Goal: Task Accomplishment & Management: Use online tool/utility

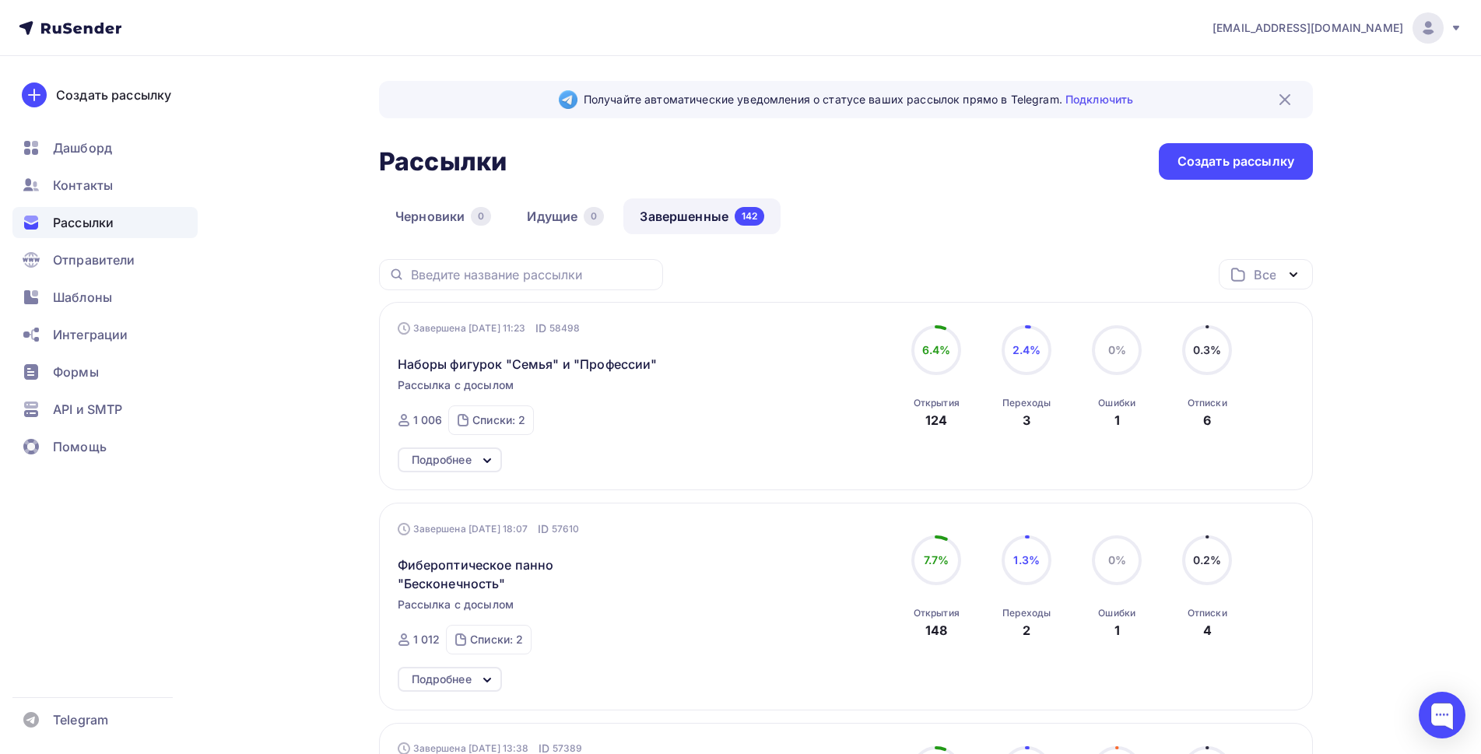
click at [1216, 167] on div "Создать рассылку" at bounding box center [1236, 162] width 117 height 18
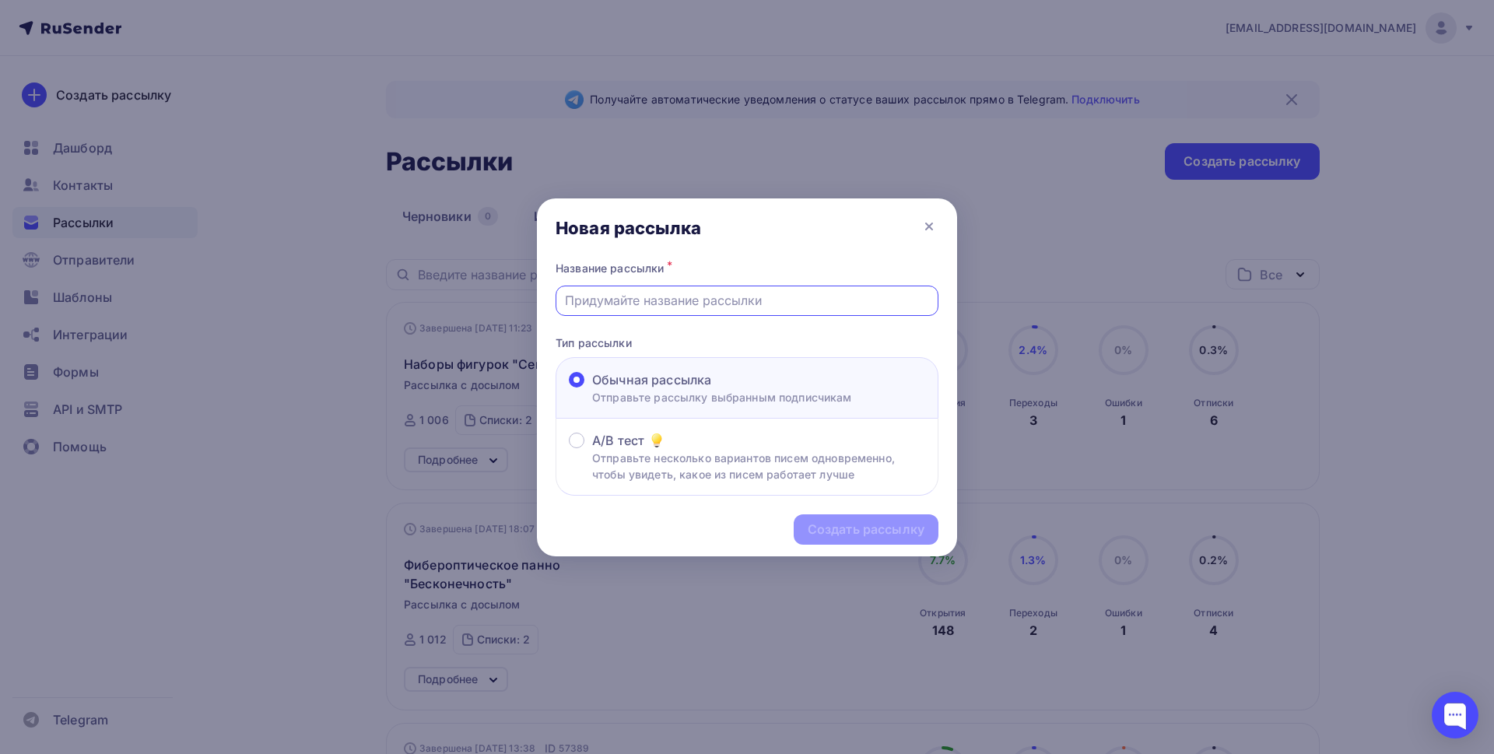
click at [747, 300] on input "text" at bounding box center [747, 300] width 365 height 19
drag, startPoint x: 824, startPoint y: 300, endPoint x: 560, endPoint y: 301, distance: 264.6
click at [560, 301] on div "Кривое зеркало 3D - НОВИНКА от АУРИ" at bounding box center [747, 301] width 383 height 30
type input "Кривое зеркало 3D - НОВИНКА от АУРИ"
click at [838, 533] on div "Создать рассылку" at bounding box center [866, 530] width 117 height 18
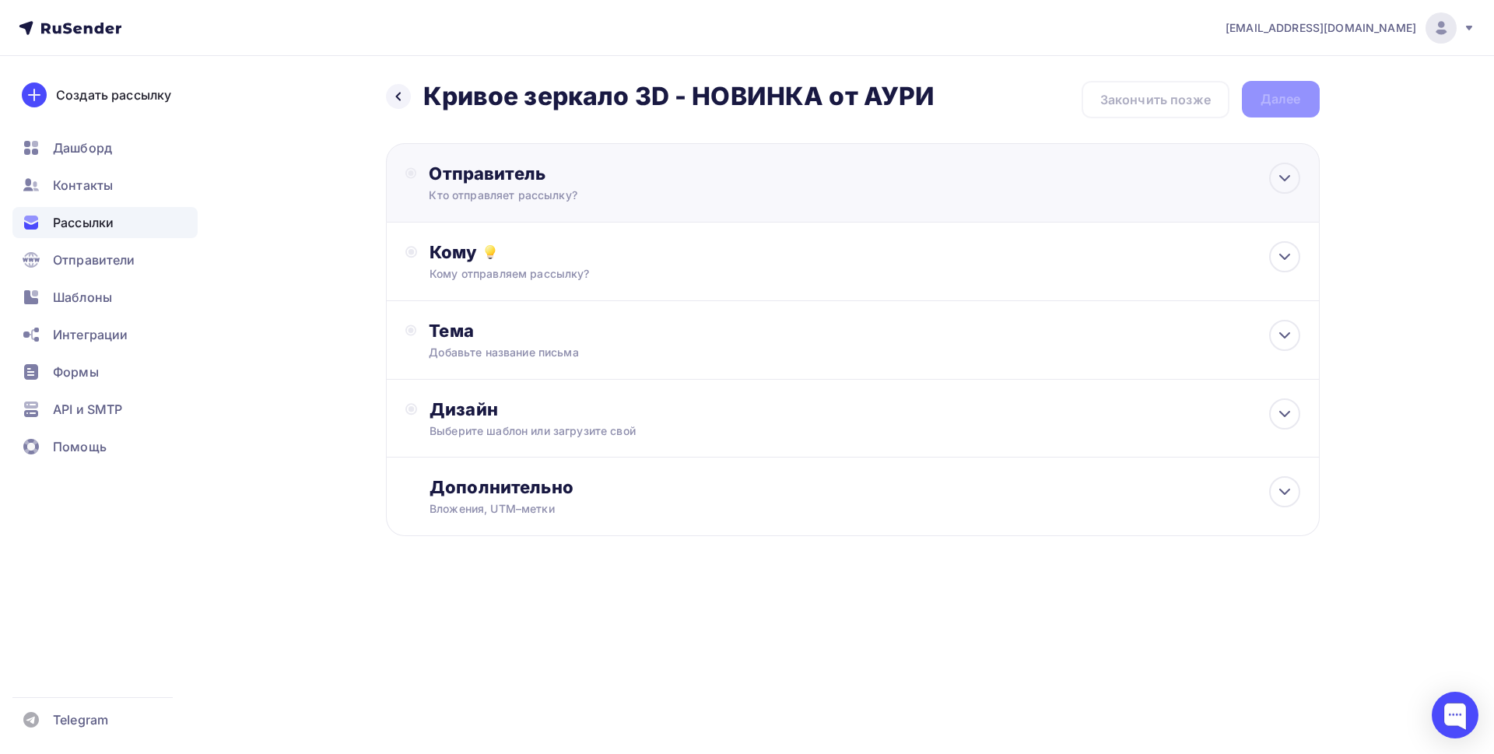
click at [546, 192] on div "Кто отправляет рассылку?" at bounding box center [581, 196] width 304 height 16
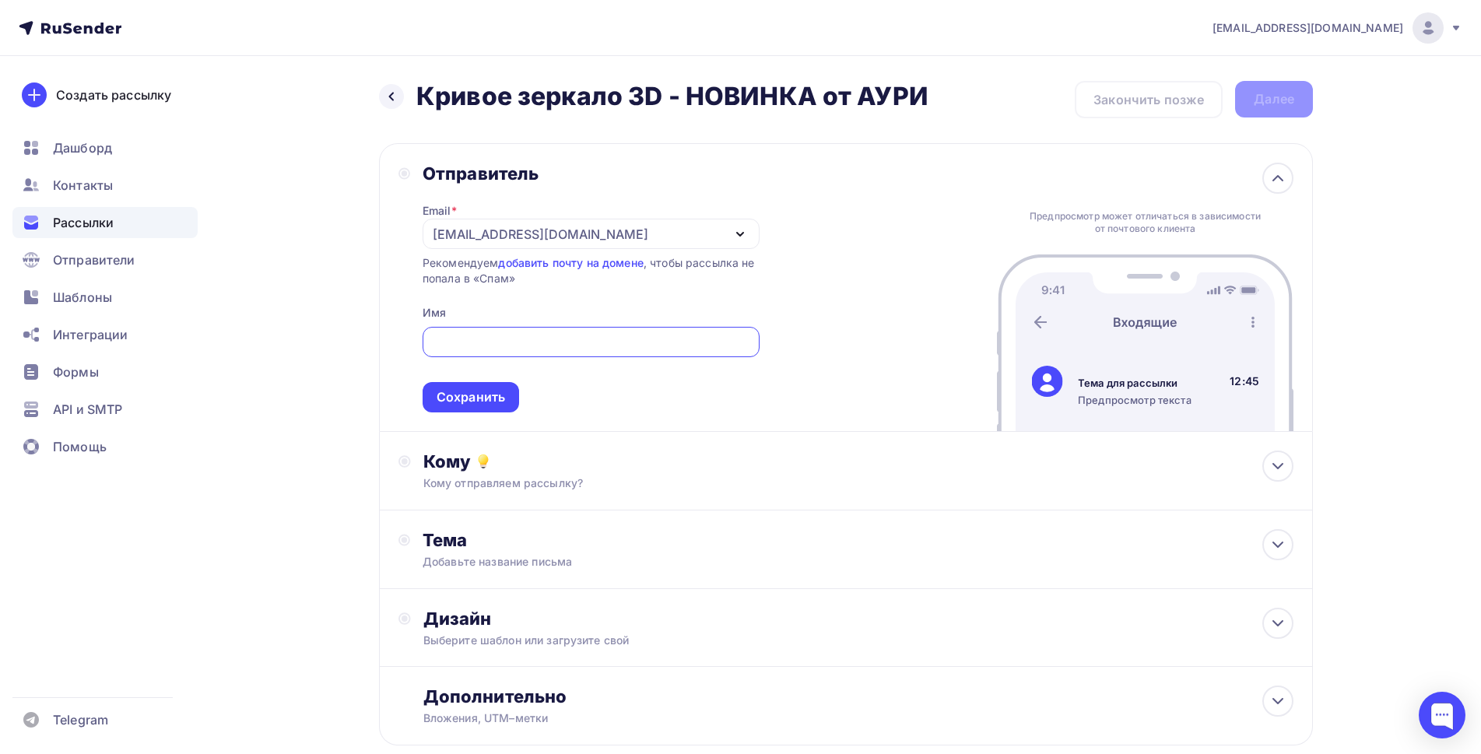
click at [541, 237] on div "[EMAIL_ADDRESS][DOMAIN_NAME]" at bounding box center [541, 234] width 216 height 19
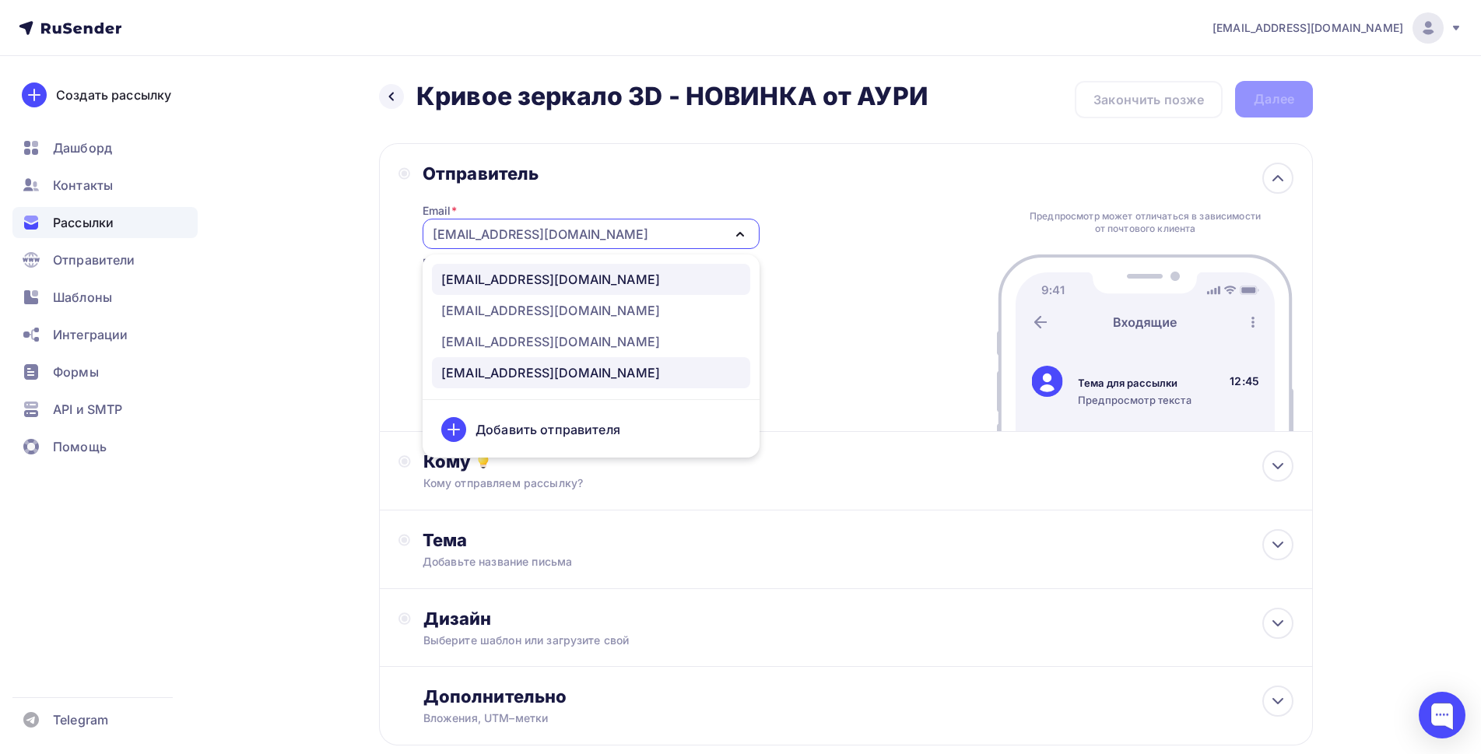
click at [516, 275] on div "[EMAIL_ADDRESS][DOMAIN_NAME]" at bounding box center [550, 279] width 219 height 19
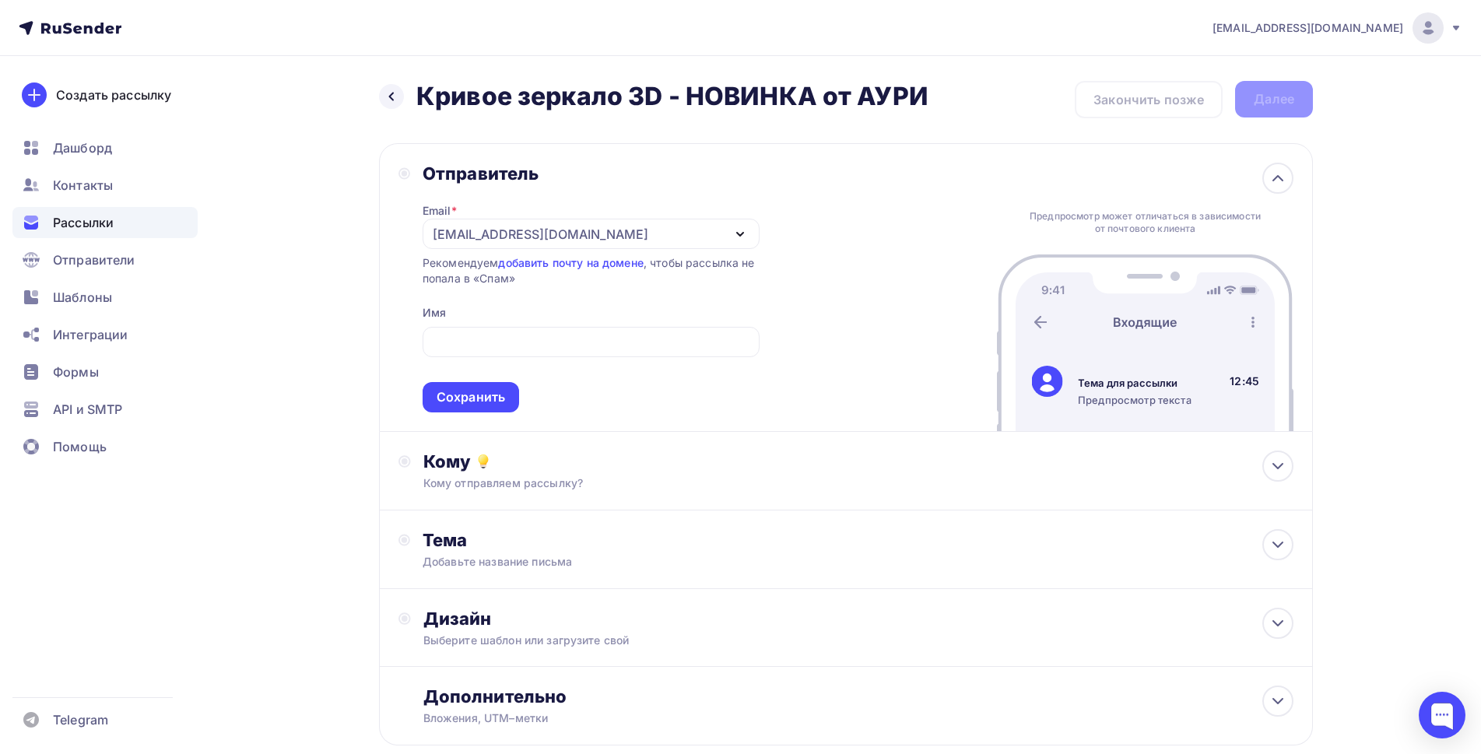
click at [244, 311] on div "Назад Кривое зеркало 3D - НОВИНКА от АУРИ Кривое зеркало 3D - НОВИНКА от [PERSO…" at bounding box center [741, 451] width 1276 height 790
click at [478, 340] on input "text" at bounding box center [590, 342] width 319 height 19
type input "АУРИ"
click at [456, 394] on div "Сохранить" at bounding box center [471, 397] width 68 height 18
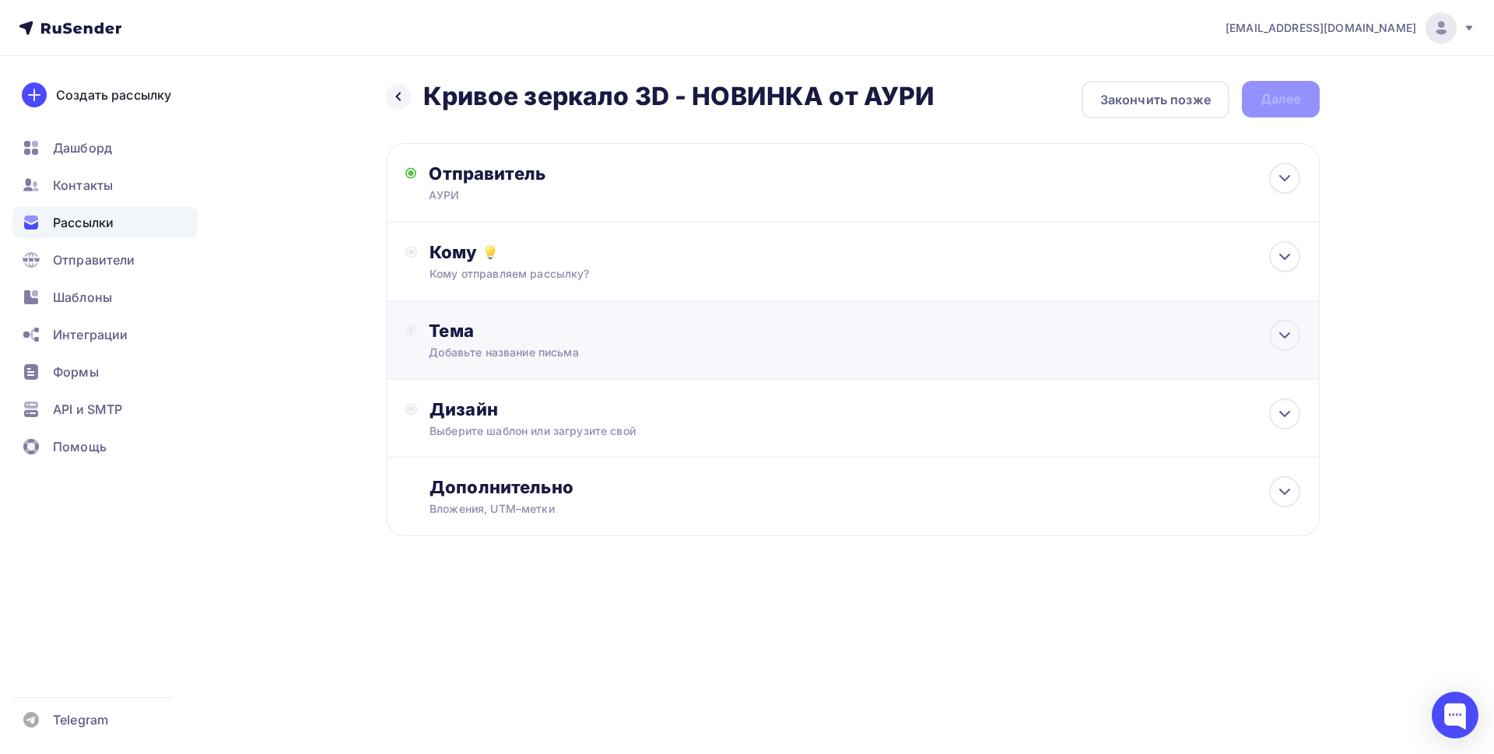
click at [513, 349] on div "Добавьте название письма" at bounding box center [567, 353] width 277 height 16
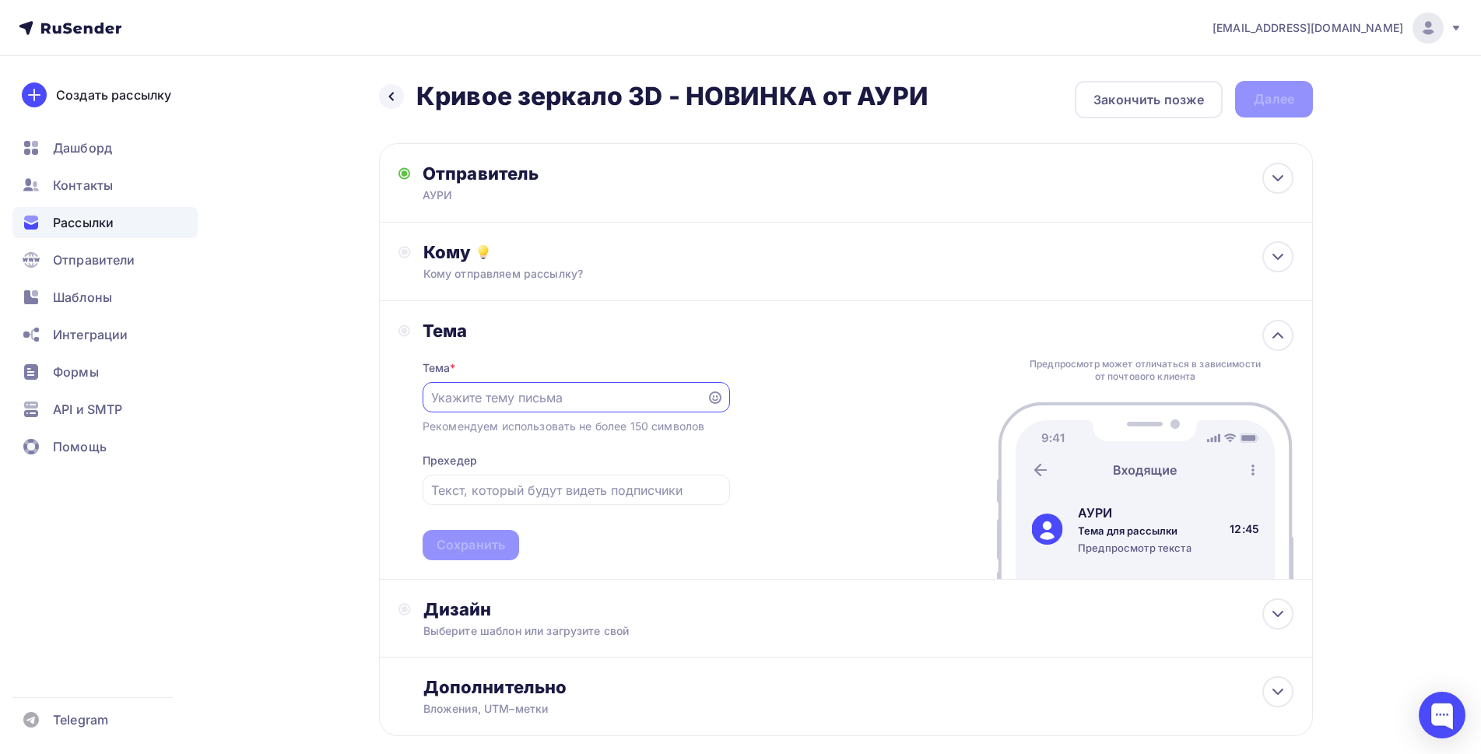
paste input "Кривое зеркало 3D - НОВИНКА от АУРИ"
type input "Кривое зеркало 3D - НОВИНКА от АУРИ"
click at [528, 495] on input "text" at bounding box center [576, 490] width 290 height 19
paste input "Кривое зеркало 3D - НОВИНКА от АУРИ"
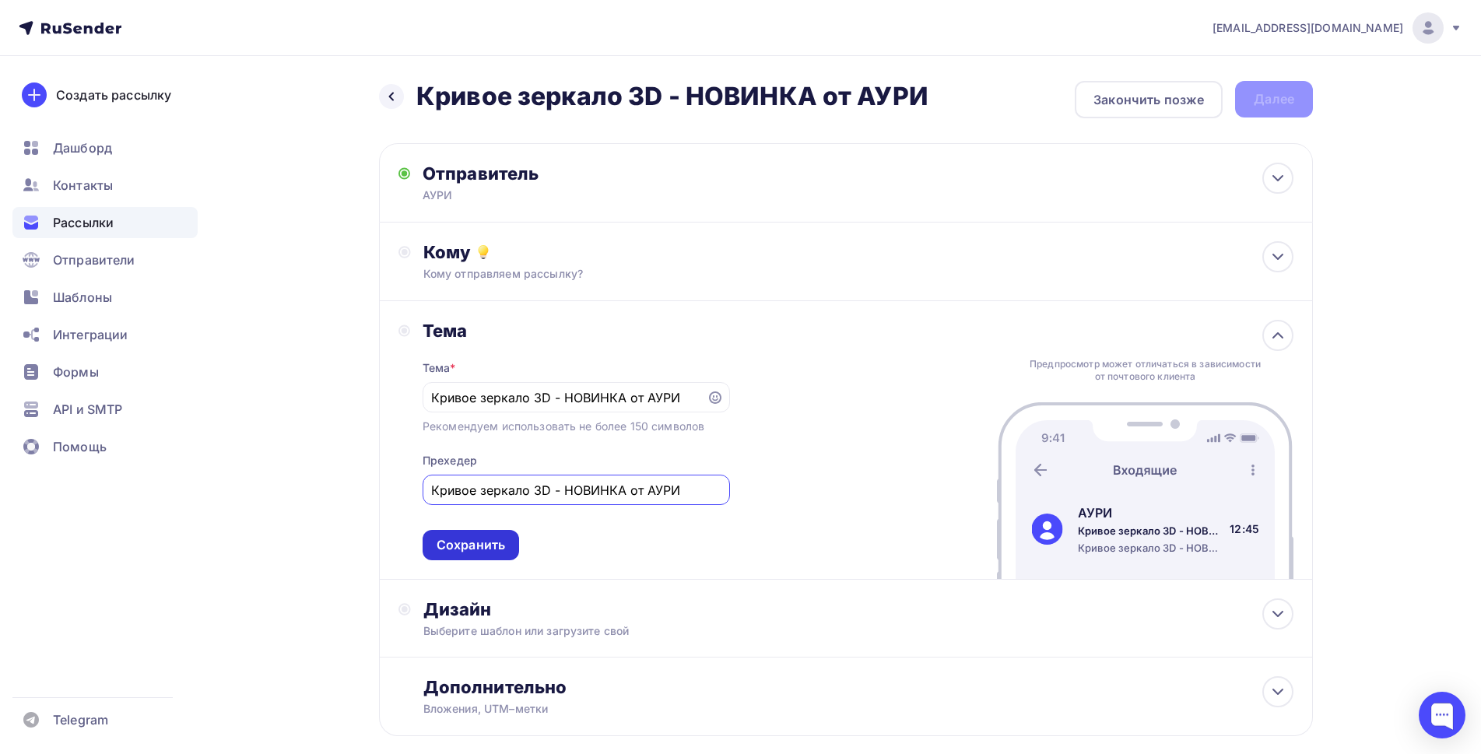
type input "Кривое зеркало 3D - НОВИНКА от АУРИ"
click at [475, 548] on div "Сохранить" at bounding box center [471, 545] width 68 height 18
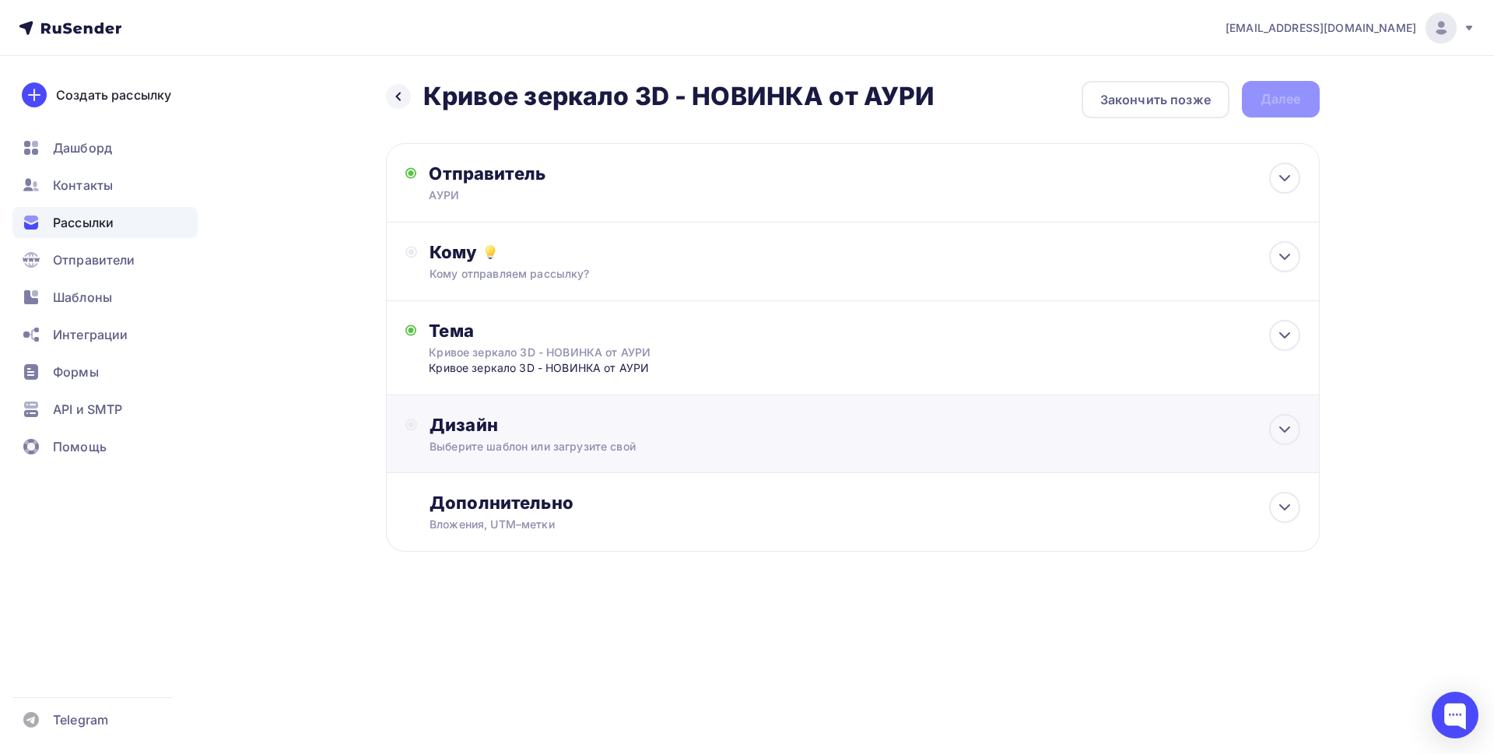
click at [459, 443] on div "Выберите шаблон или загрузите свой" at bounding box center [822, 447] width 784 height 16
click at [504, 485] on div "Выбрать шаблон" at bounding box center [498, 488] width 108 height 18
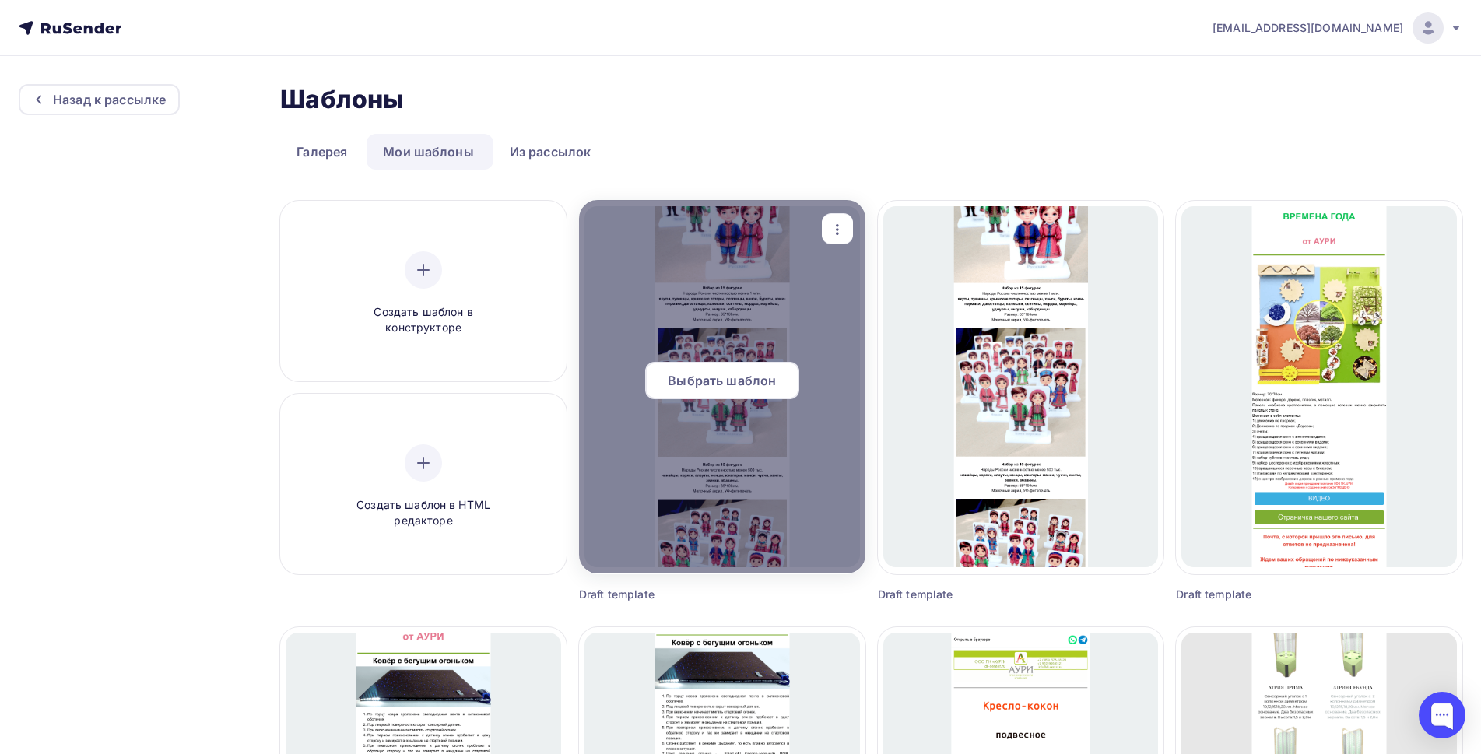
click at [725, 379] on span "Выбрать шаблон" at bounding box center [722, 380] width 108 height 19
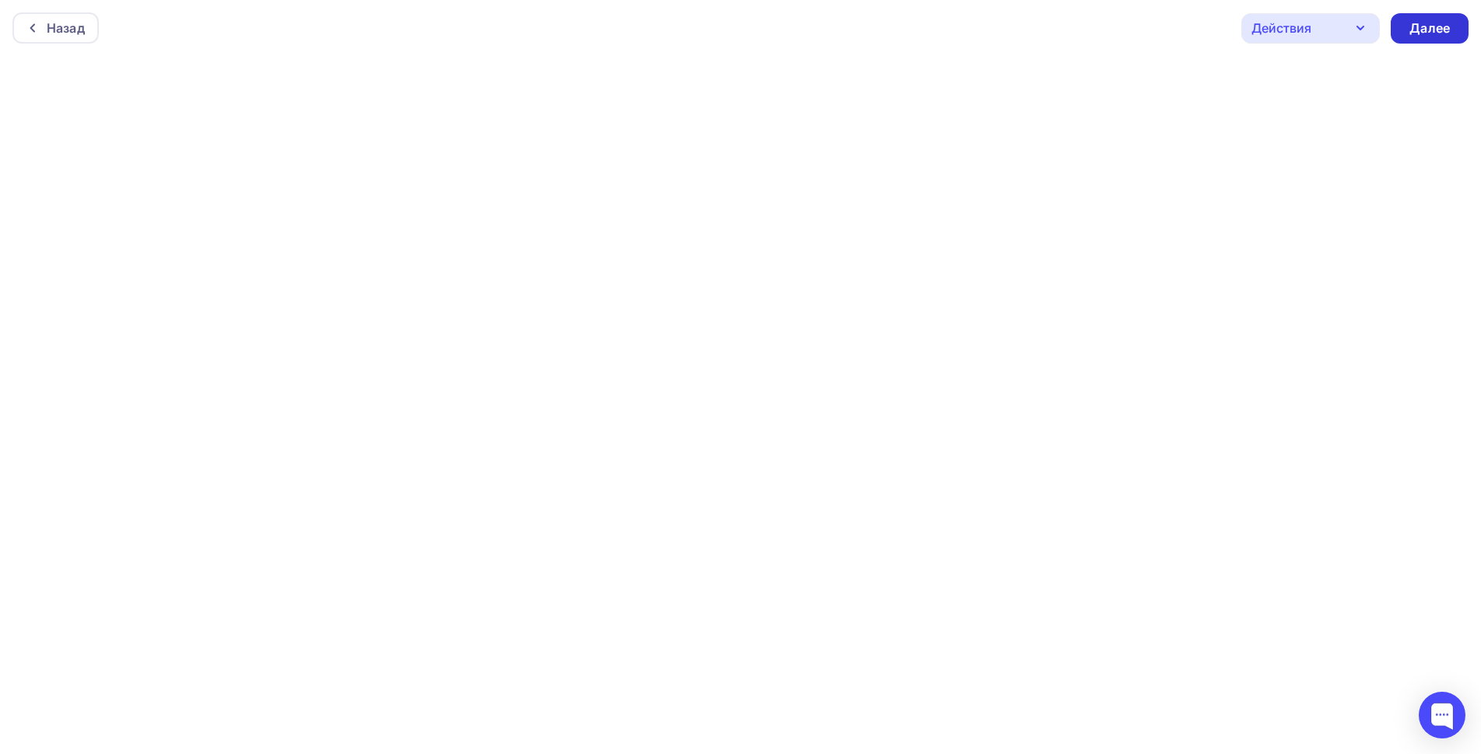
click at [1424, 31] on div "Далее" at bounding box center [1430, 28] width 40 height 18
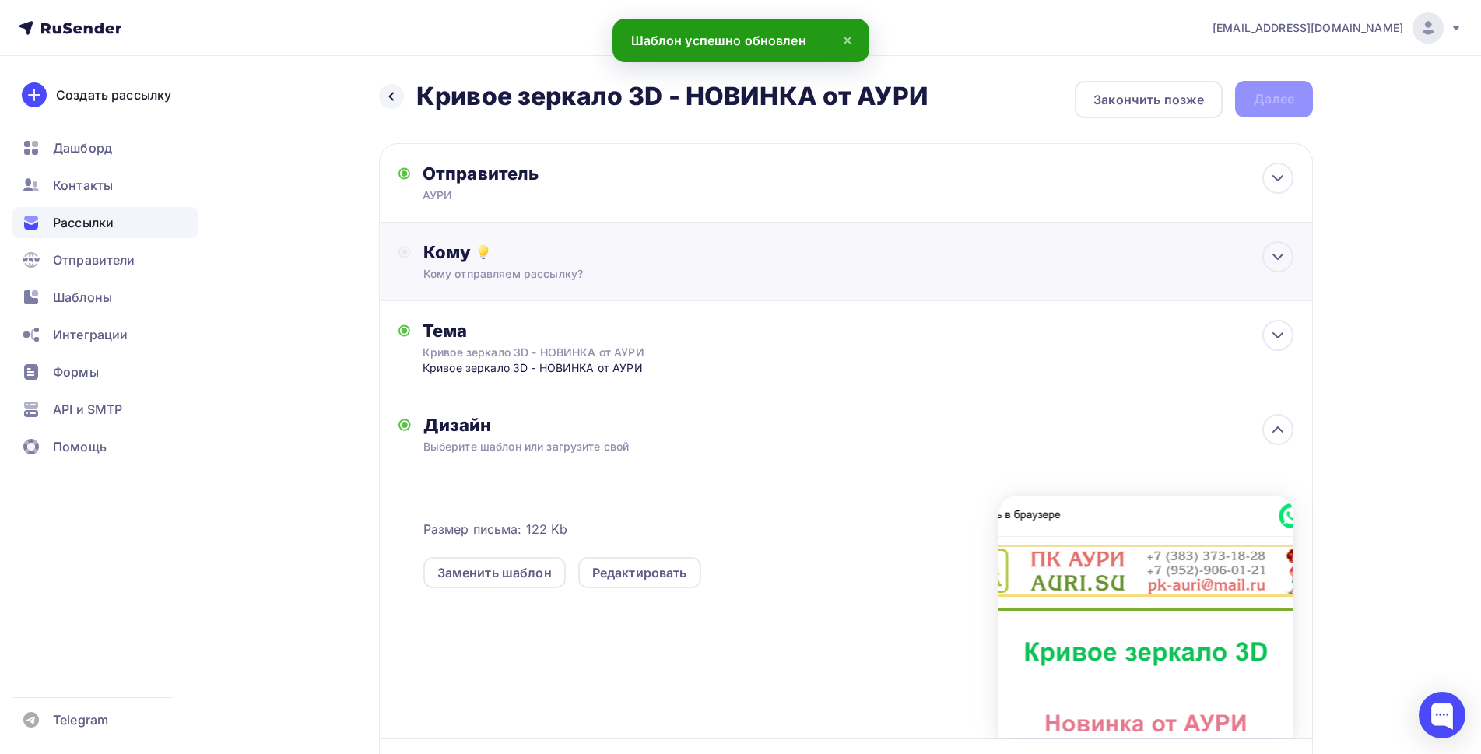
click at [669, 265] on div "Кому Кому отправляем рассылку? Списки получателей Выберите список Все списки id…" at bounding box center [858, 261] width 870 height 40
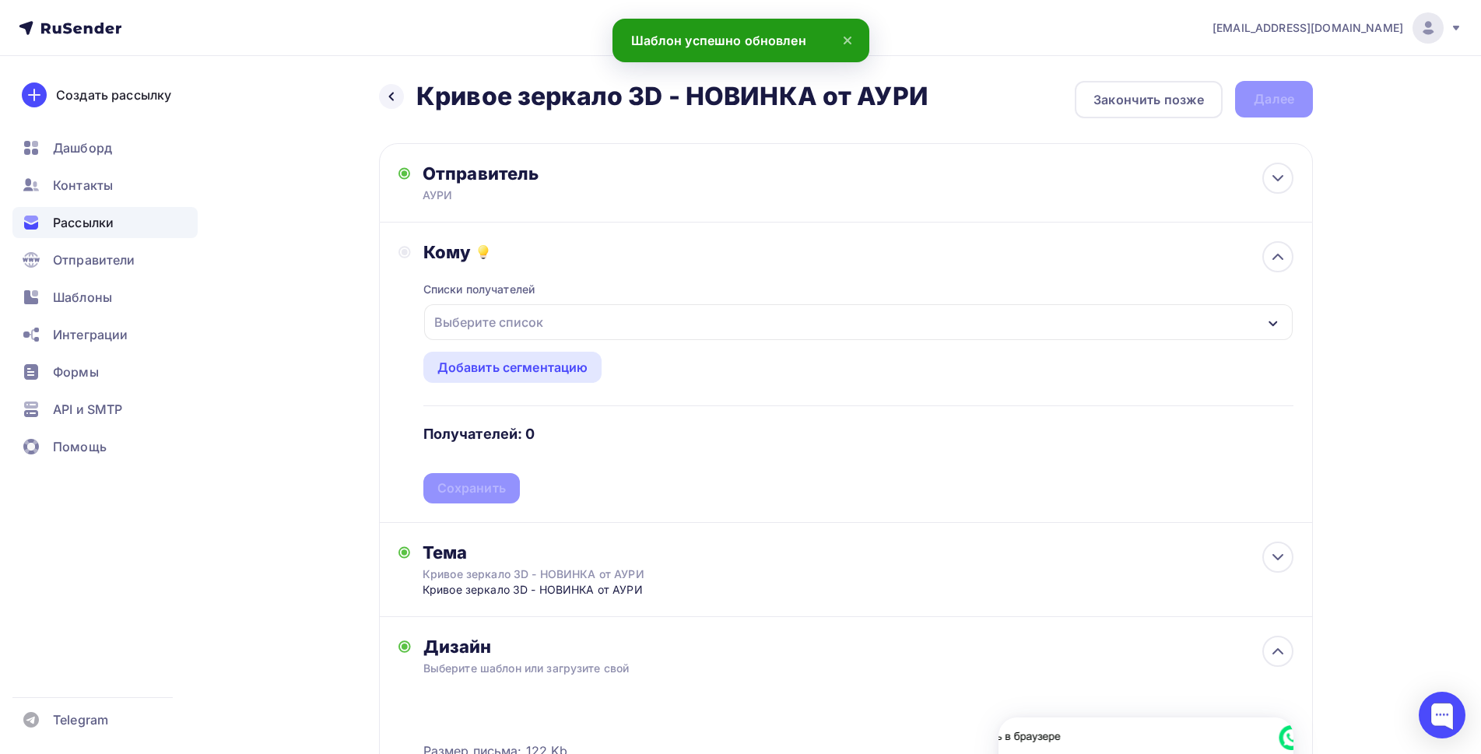
click at [585, 318] on div "Выберите список" at bounding box center [858, 322] width 869 height 36
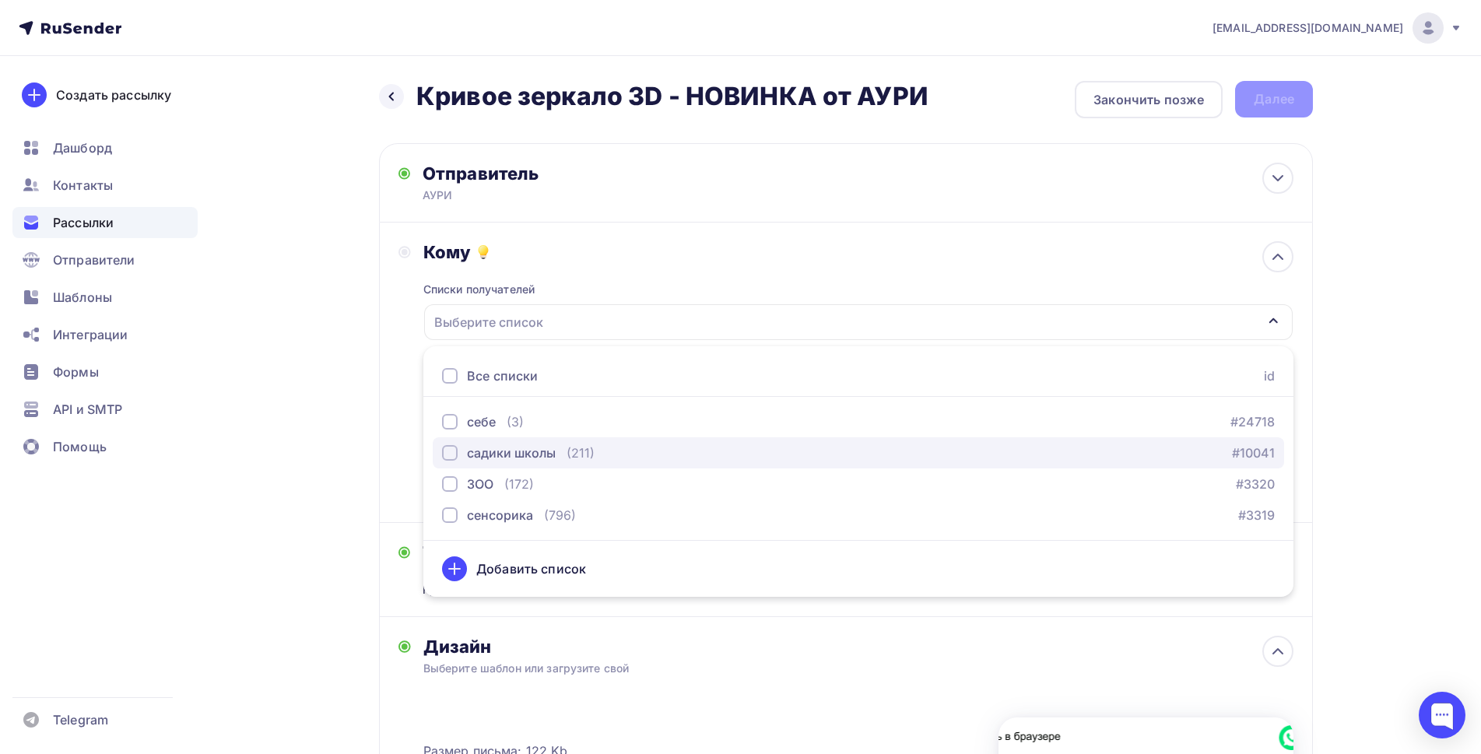
click at [446, 452] on div "button" at bounding box center [450, 453] width 16 height 16
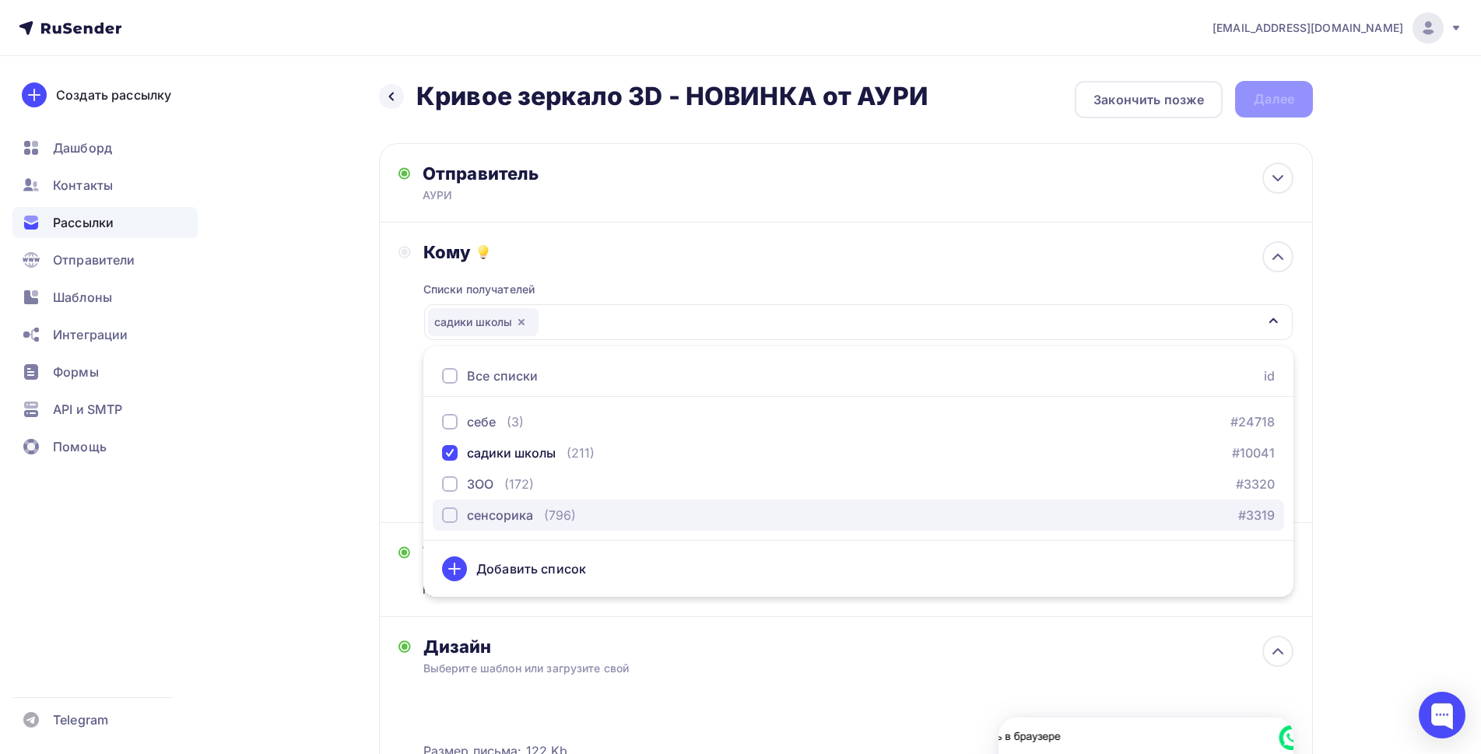
click at [448, 518] on div "button" at bounding box center [450, 515] width 16 height 16
click at [325, 486] on div "Назад Кривое зеркало 3D - НОВИНКА от АУРИ Кривое зеркало 3D - НОВИНКА от [PERSO…" at bounding box center [741, 598] width 1276 height 1084
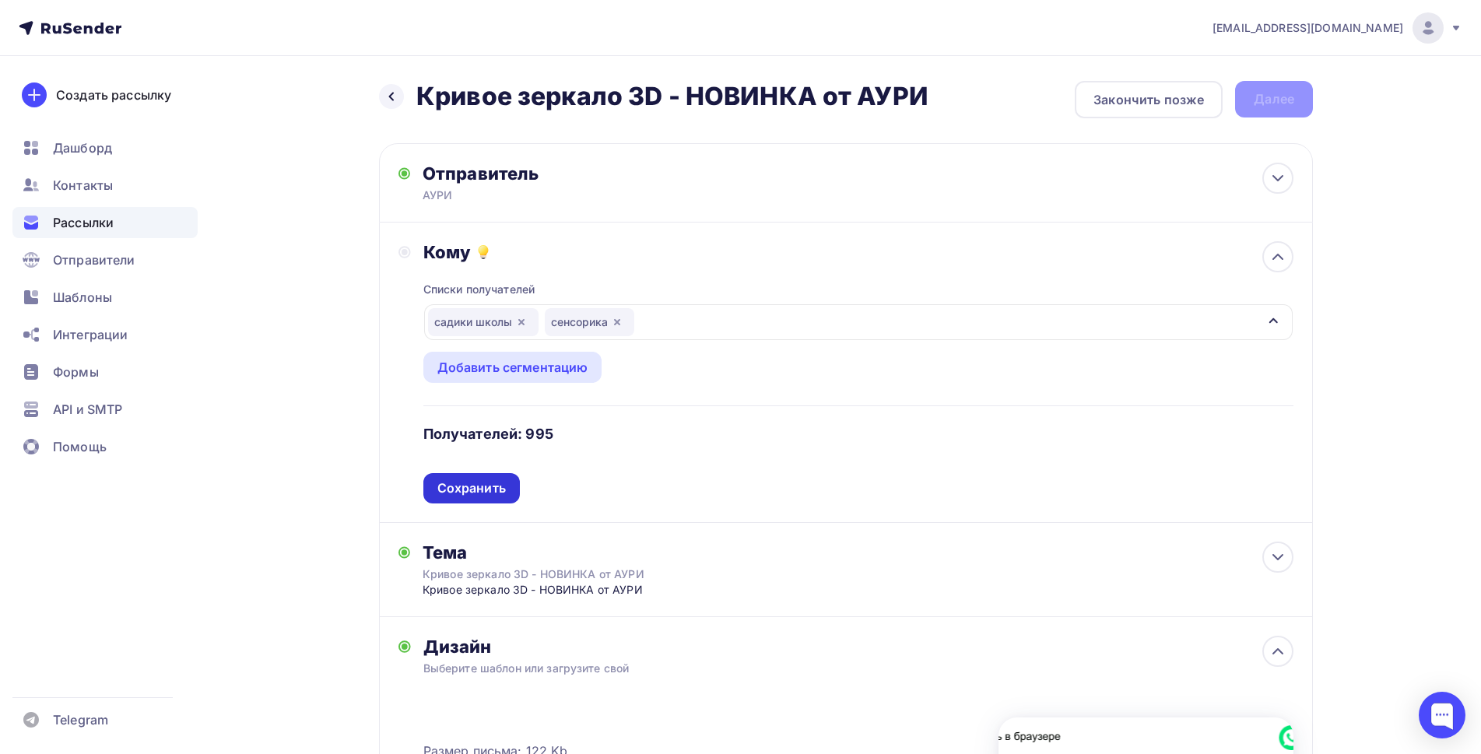
click at [479, 492] on div "Сохранить" at bounding box center [471, 488] width 68 height 18
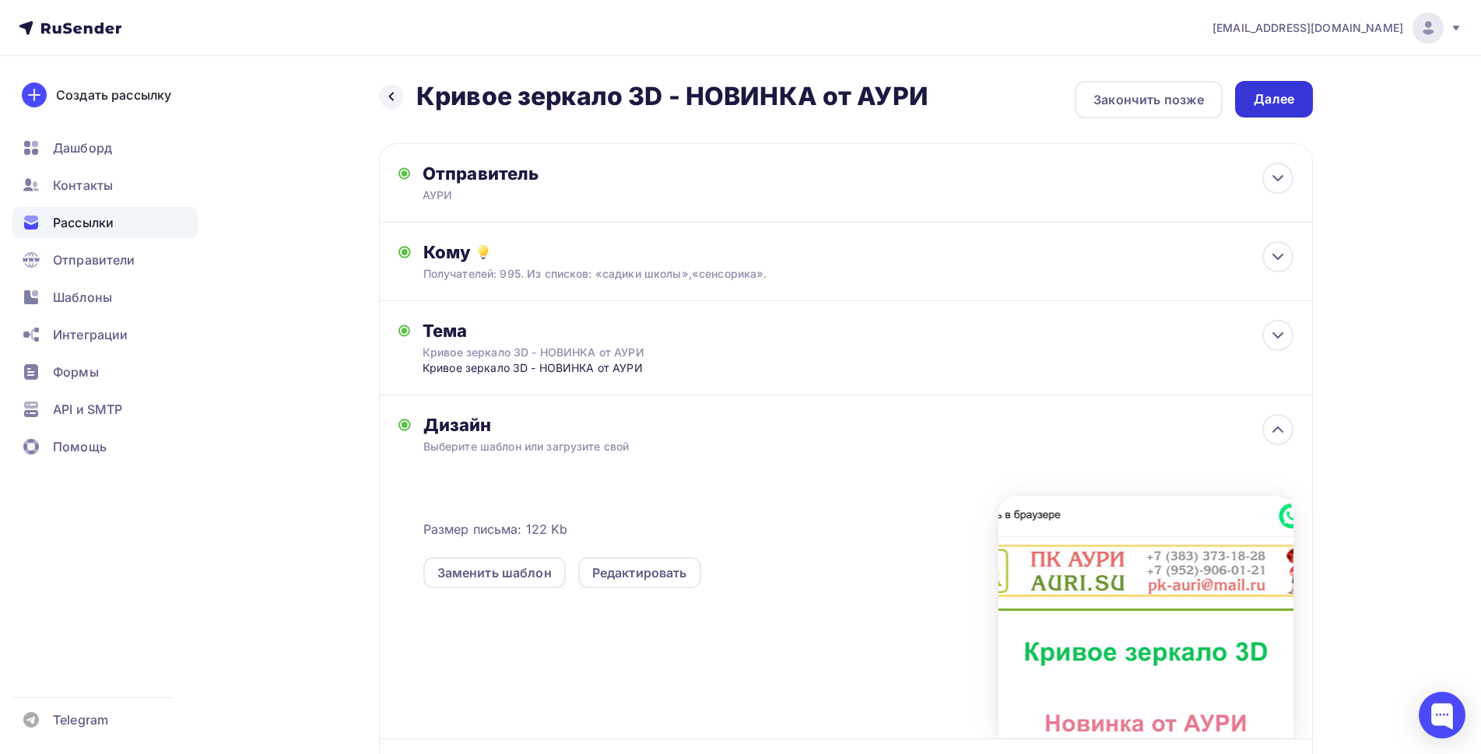
click at [1283, 102] on div "Далее" at bounding box center [1274, 99] width 40 height 18
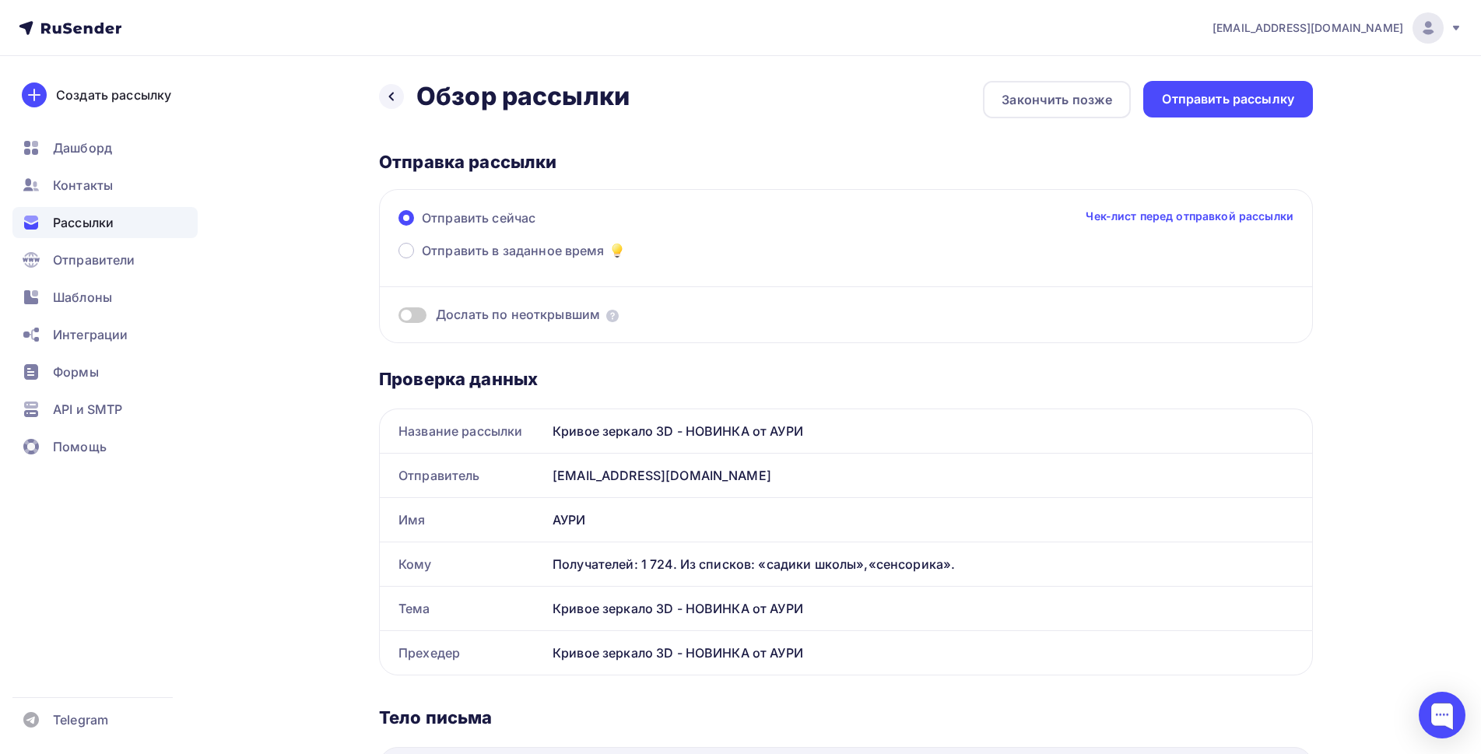
drag, startPoint x: 804, startPoint y: 430, endPoint x: 554, endPoint y: 429, distance: 249.8
click at [554, 429] on div "Кривое зеркало 3D - НОВИНКА от АУРИ" at bounding box center [929, 431] width 766 height 44
copy div "Кривое зеркало 3D - НОВИНКА от АУРИ"
click at [415, 312] on span at bounding box center [413, 315] width 28 height 16
click at [399, 318] on input "checkbox" at bounding box center [399, 318] width 0 height 0
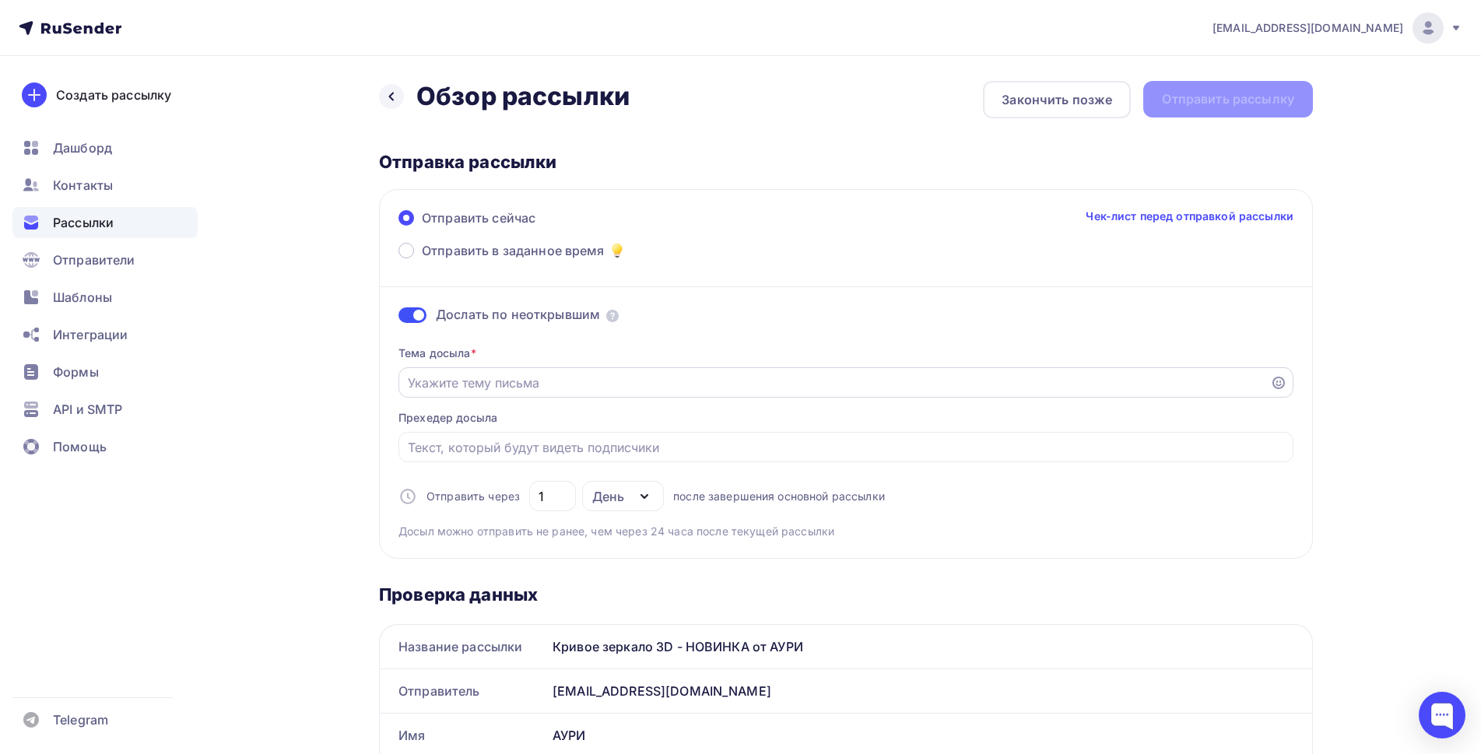
click at [518, 381] on input "Отправить в заданное время" at bounding box center [835, 383] width 854 height 19
paste input "Кривое зеркало 3D - НОВИНКА от АУРИ"
type input "Кривое зеркало 3D - НОВИНКА от АУРИ"
click at [556, 449] on input "Отправить в заданное время" at bounding box center [846, 447] width 877 height 19
paste input "Кривое зеркало 3D - НОВИНКА от АУРИ"
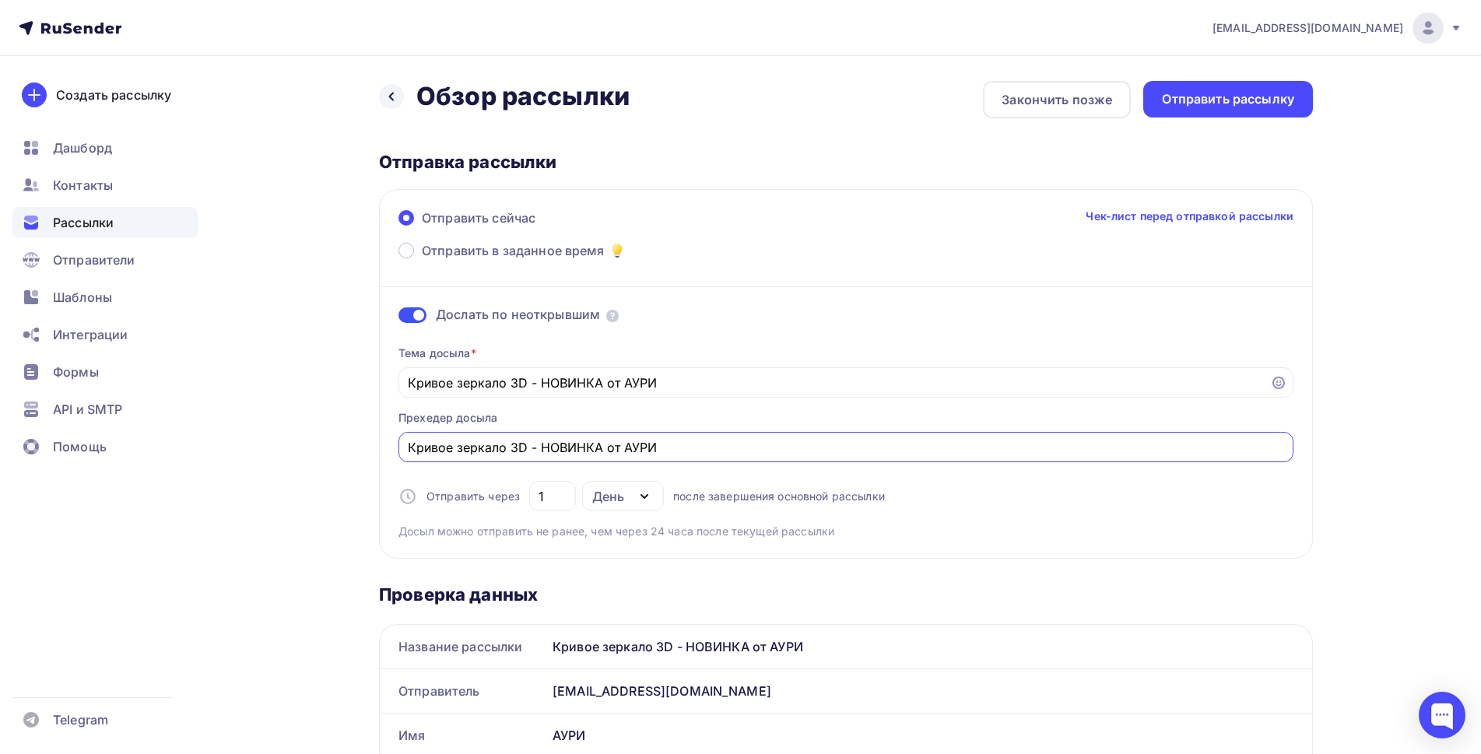
type input "Кривое зеркало 3D - НОВИНКА от АУРИ"
click at [1213, 103] on div "Отправить рассылку" at bounding box center [1228, 99] width 132 height 18
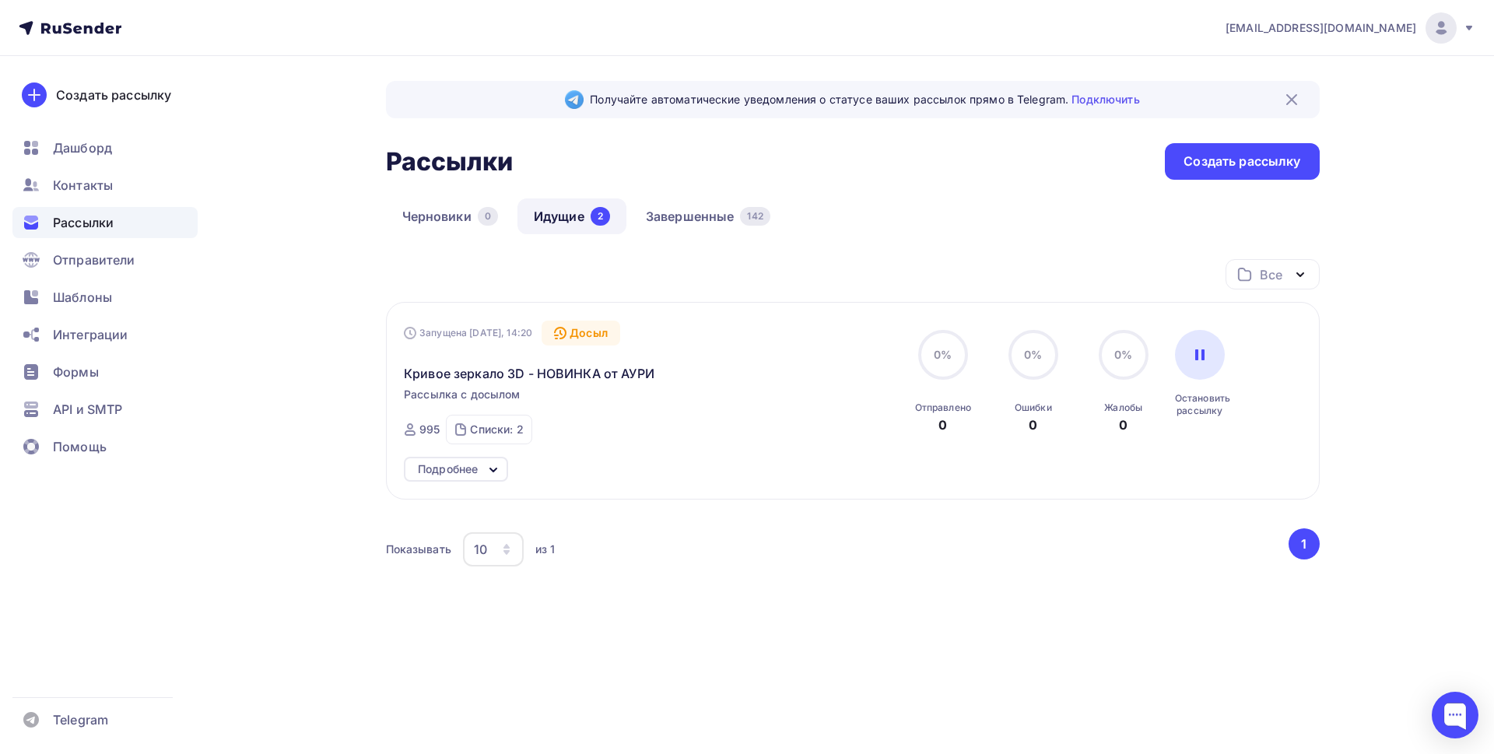
click at [958, 50] on icon at bounding box center [959, 50] width 6 height 6
